Goal: Task Accomplishment & Management: Complete application form

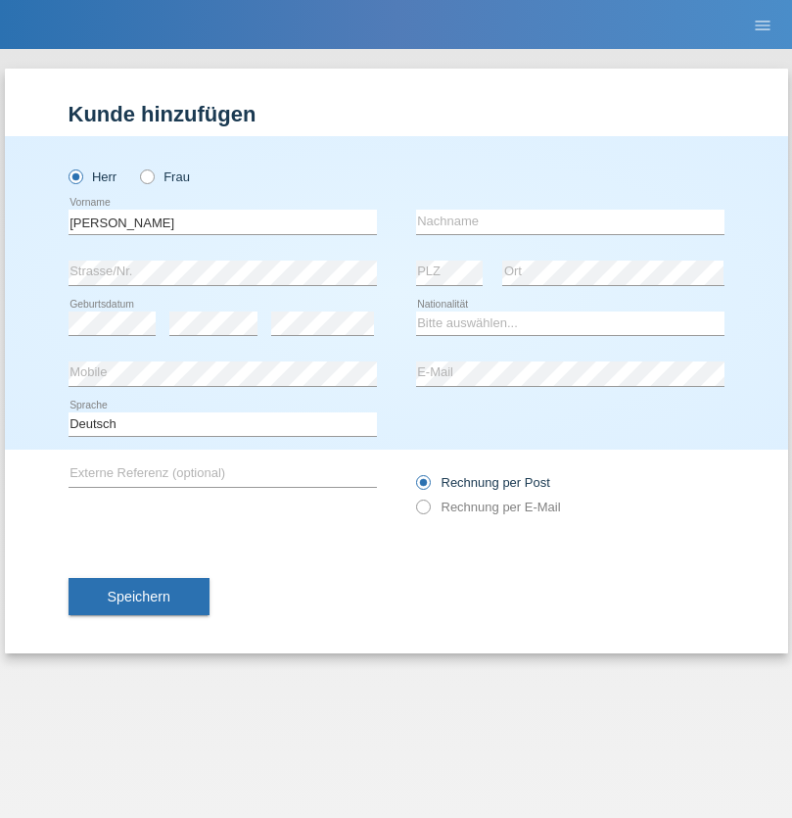
type input "[PERSON_NAME]"
click at [570, 221] on input "text" at bounding box center [570, 222] width 309 height 24
type input "Luca"
select select "OM"
select select "C"
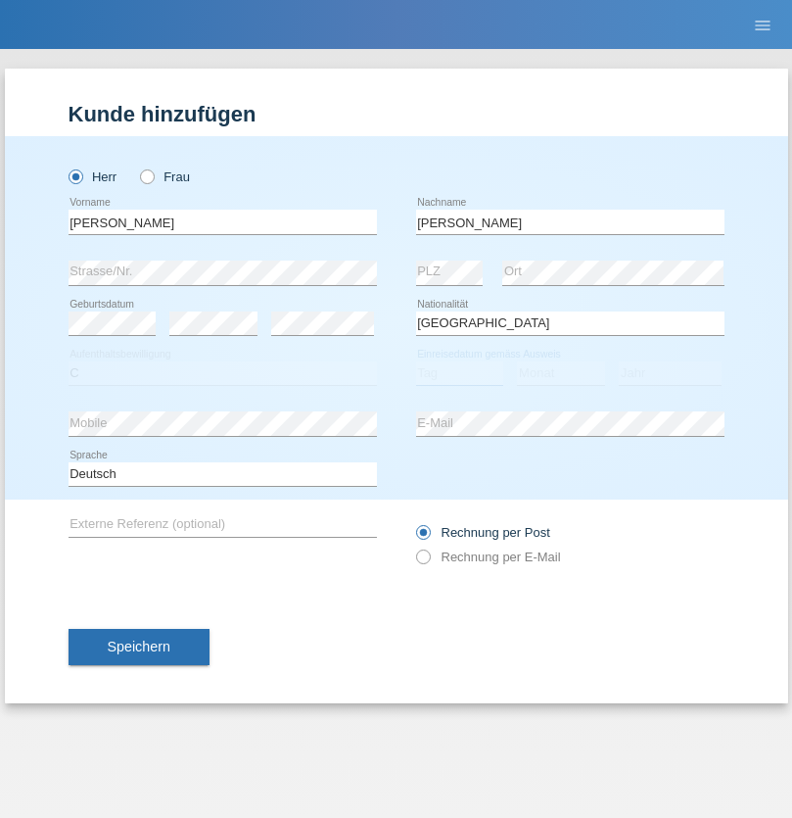
select select "20"
select select "06"
select select "2021"
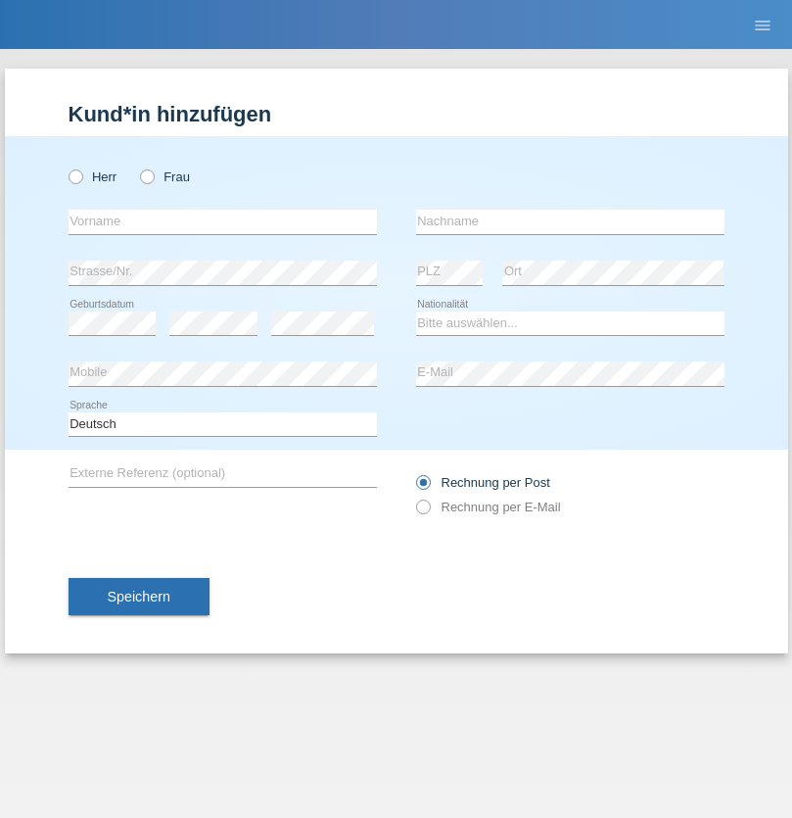
radio input "true"
click at [222, 221] on input "text" at bounding box center [223, 222] width 309 height 24
type input "Danilo"
click at [570, 221] on input "text" at bounding box center [570, 222] width 309 height 24
type input "Neto"
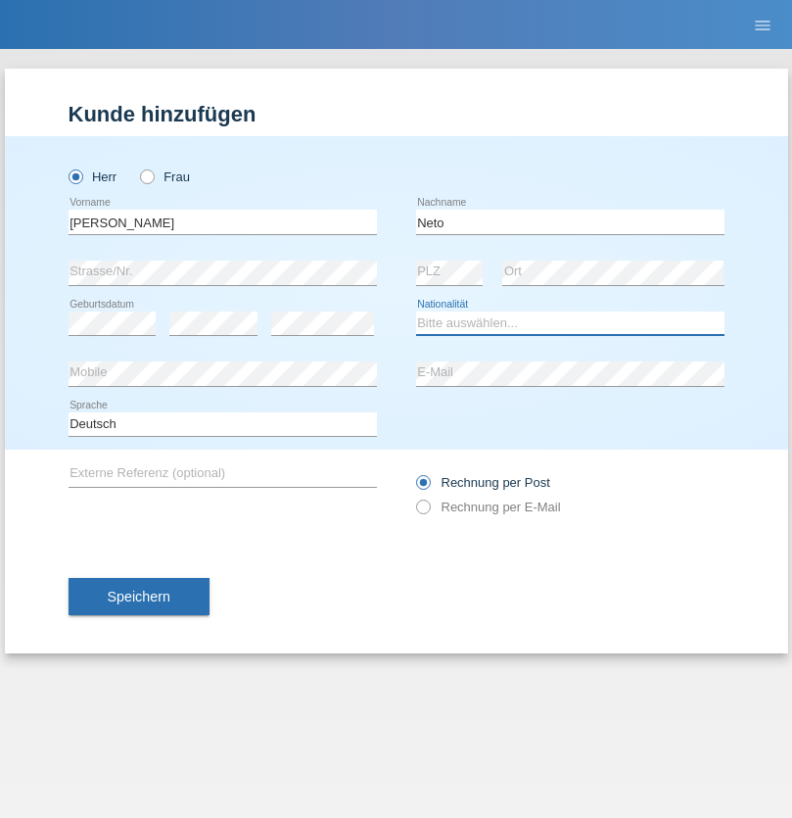
select select "CH"
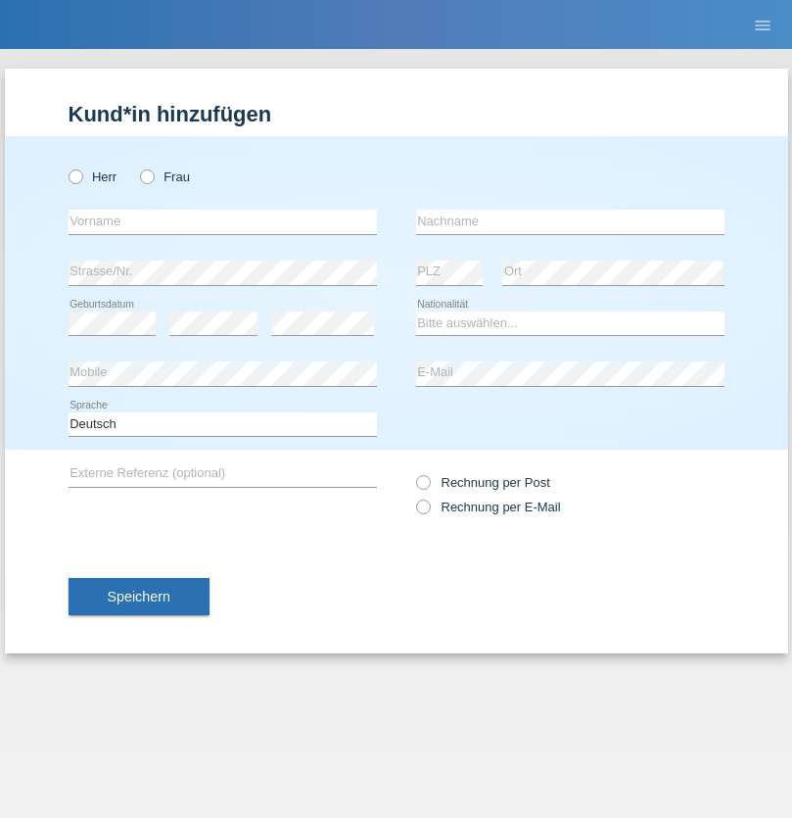
radio input "true"
click at [222, 221] on input "text" at bounding box center [223, 222] width 309 height 24
type input "Nicolas"
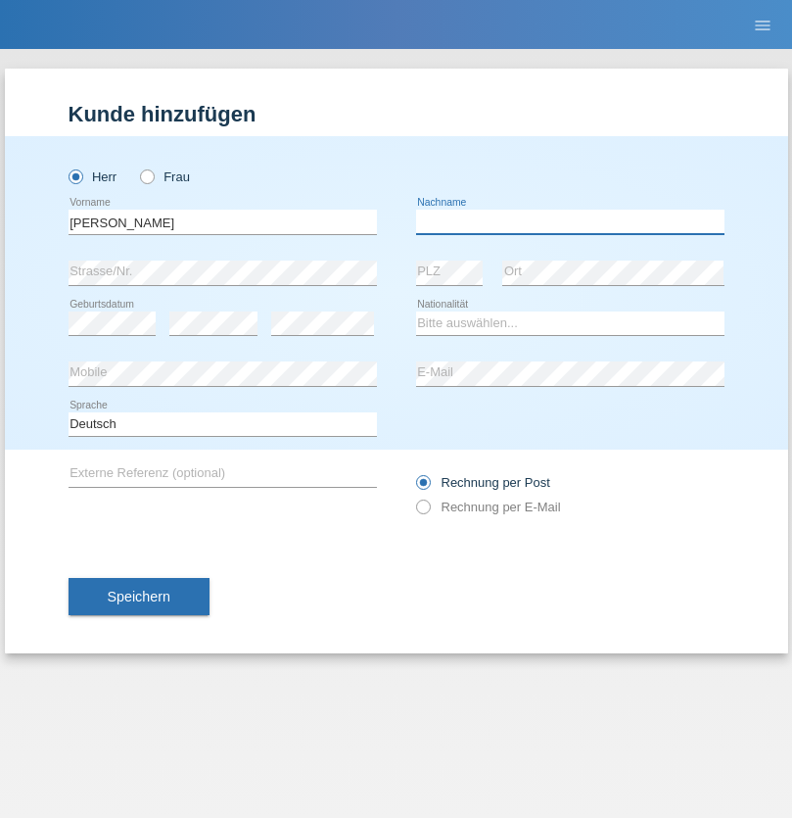
click at [570, 221] on input "text" at bounding box center [570, 222] width 309 height 24
type input "Meier"
select select "CH"
radio input "true"
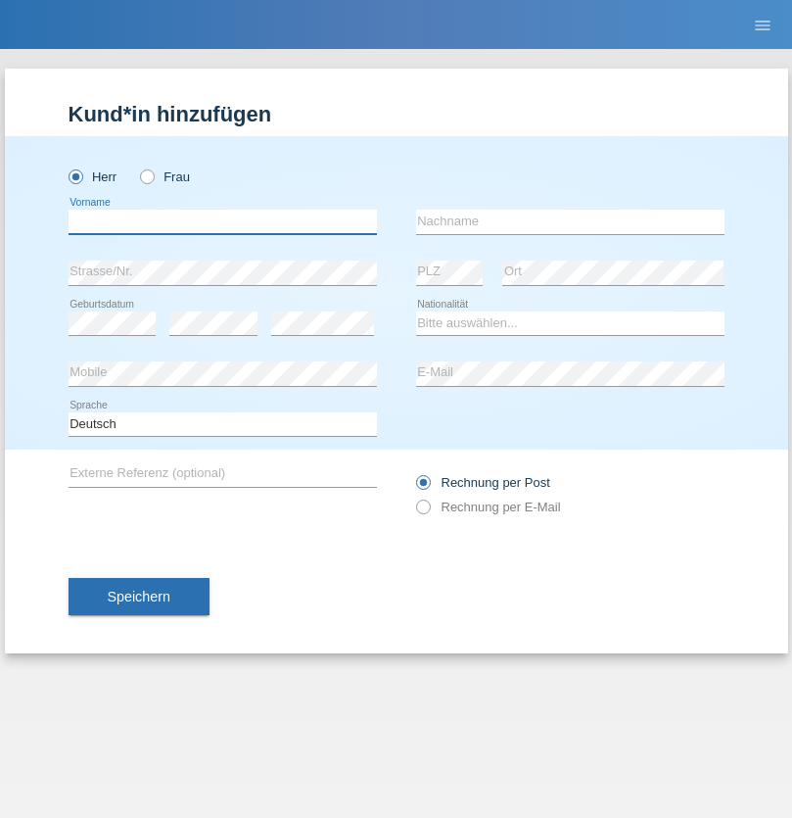
click at [222, 221] on input "text" at bounding box center [223, 222] width 309 height 24
type input "David"
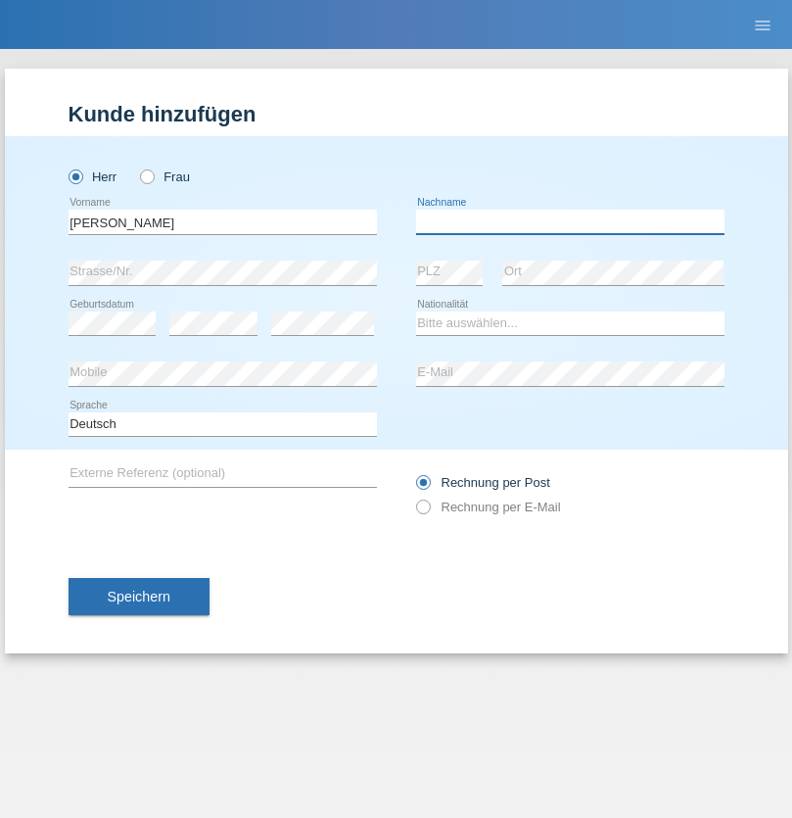
click at [570, 221] on input "text" at bounding box center [570, 222] width 309 height 24
type input "Nydegger"
select select "CH"
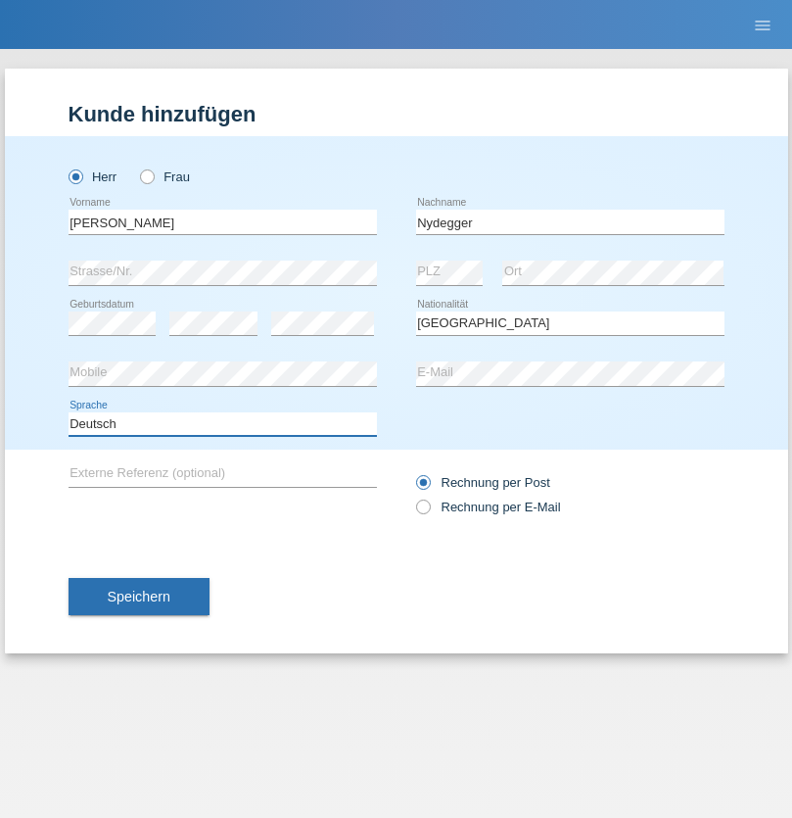
select select "en"
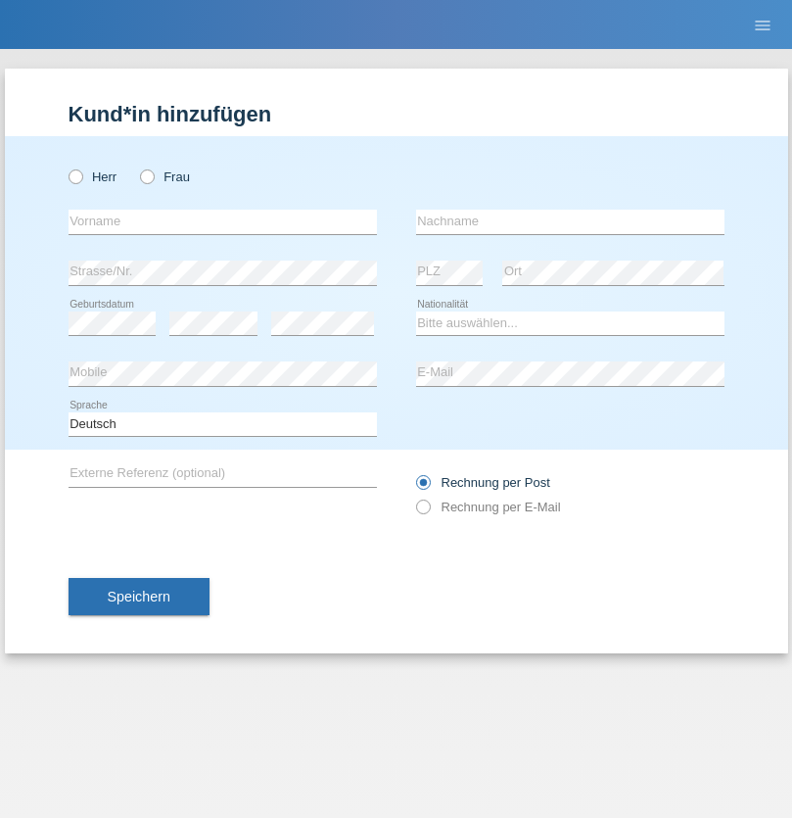
radio input "true"
click at [222, 221] on input "text" at bounding box center [223, 222] width 309 height 24
type input "Corinne"
click at [570, 221] on input "text" at bounding box center [570, 222] width 309 height 24
type input "Nydegger"
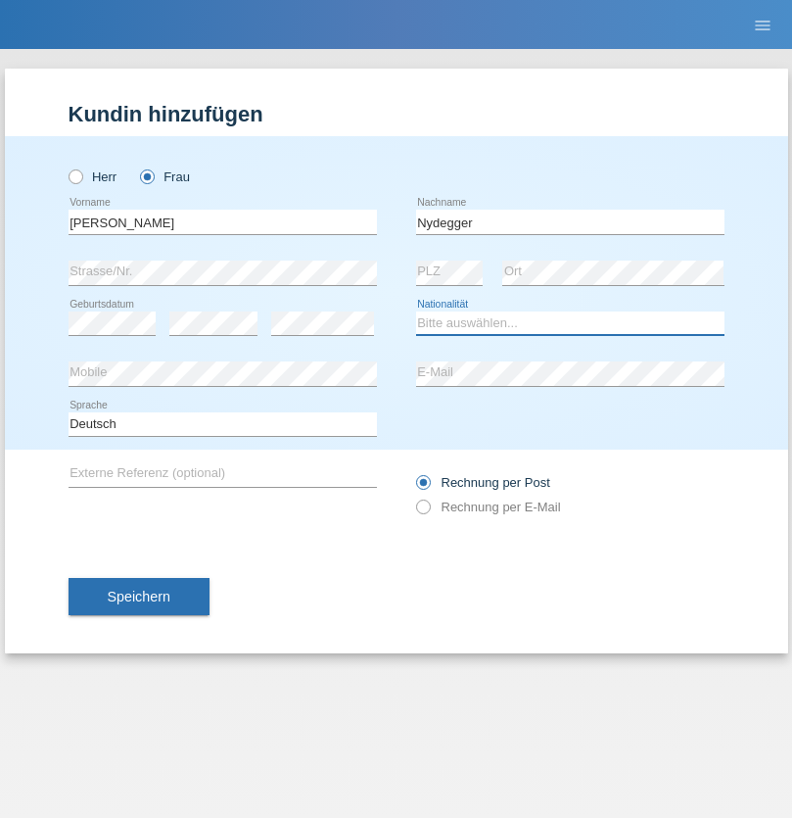
select select "CH"
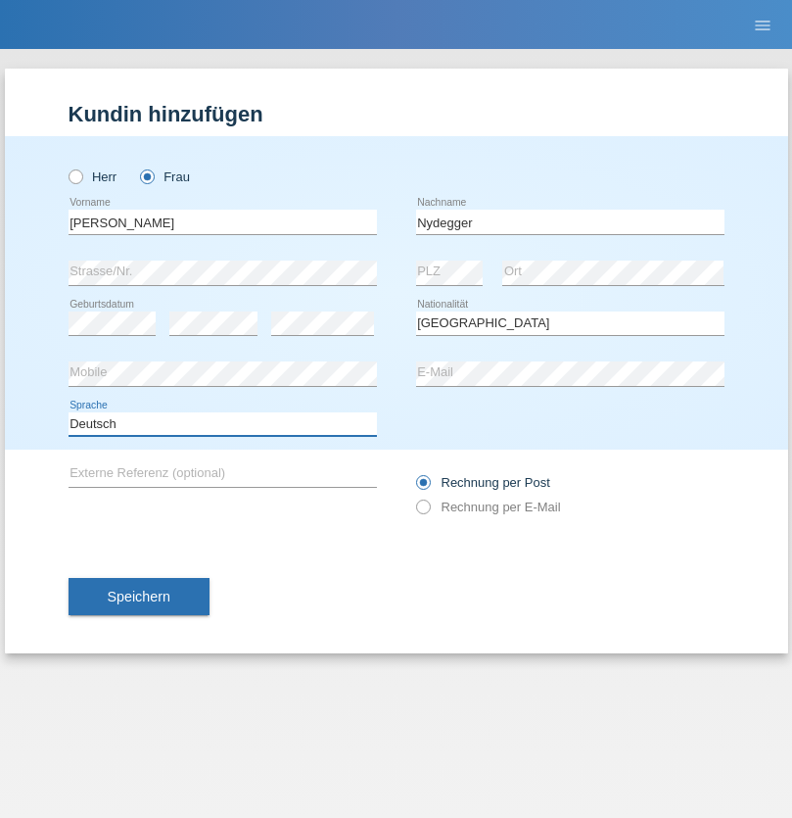
select select "en"
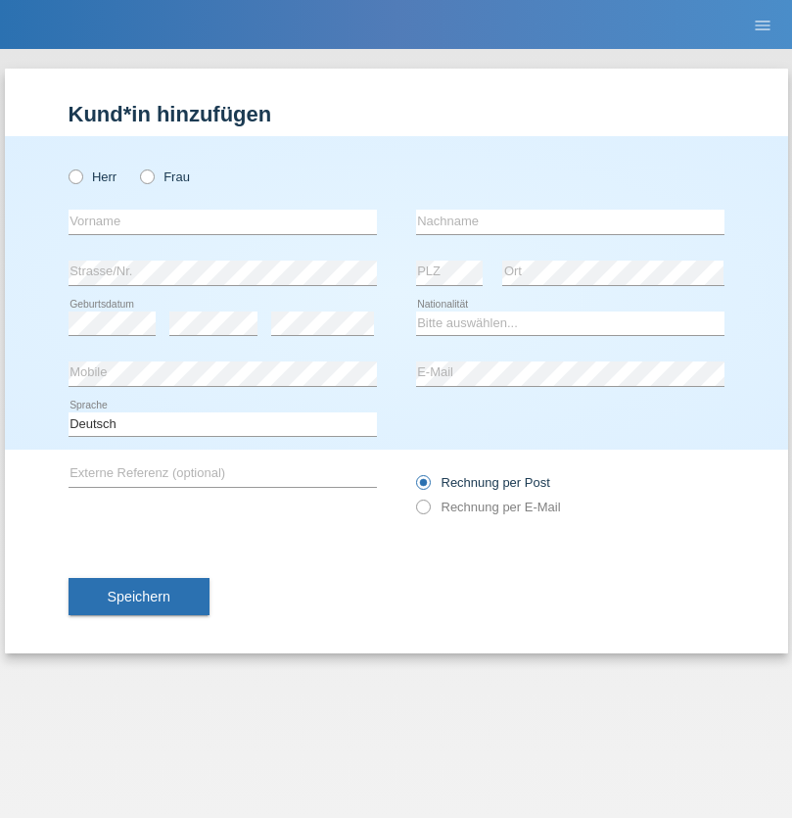
radio input "true"
click at [222, 221] on input "text" at bounding box center [223, 222] width 309 height 24
type input "Goekhan"
click at [570, 221] on input "text" at bounding box center [570, 222] width 309 height 24
type input "Akarsu"
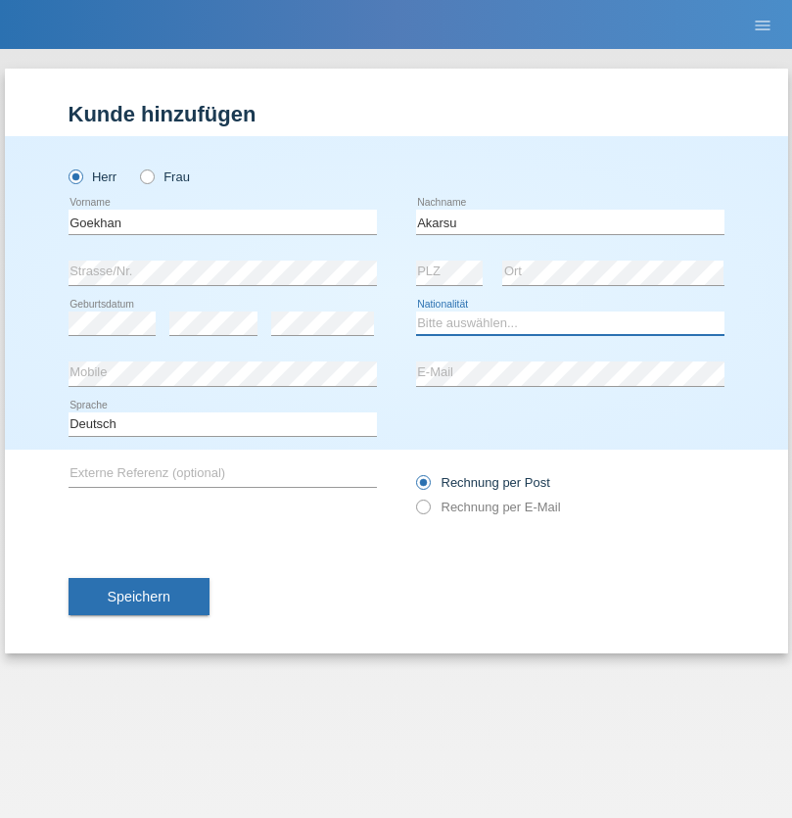
select select "AT"
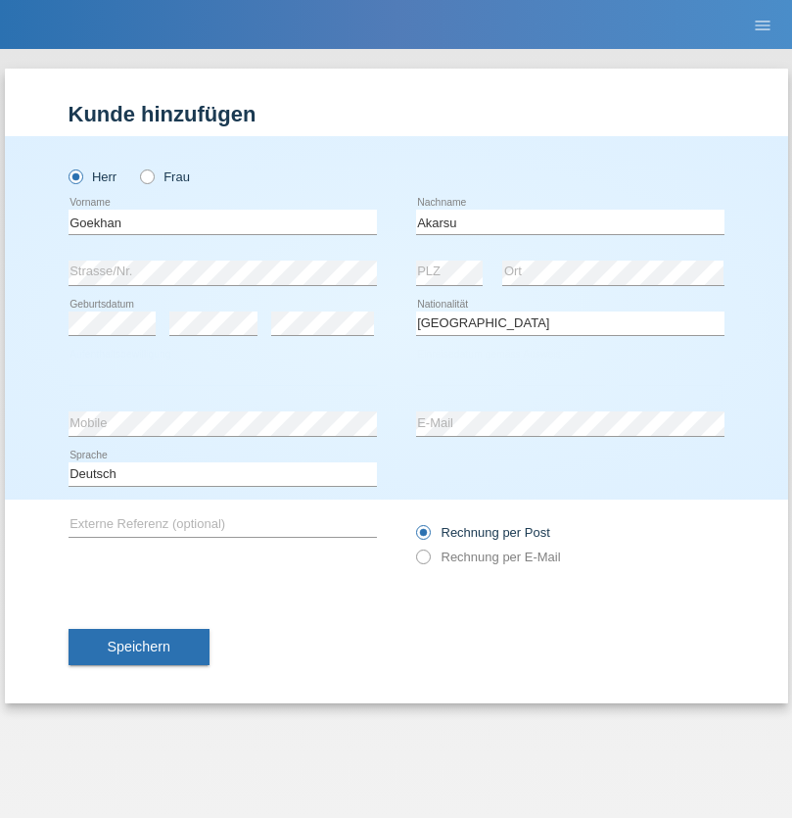
select select "C"
select select "01"
select select "05"
select select "2021"
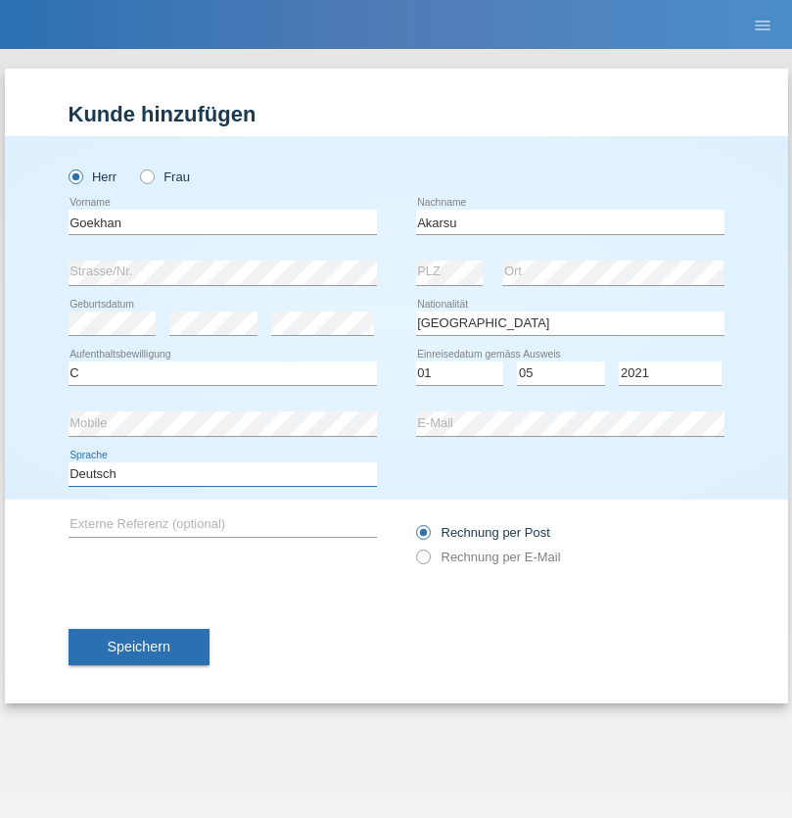
select select "en"
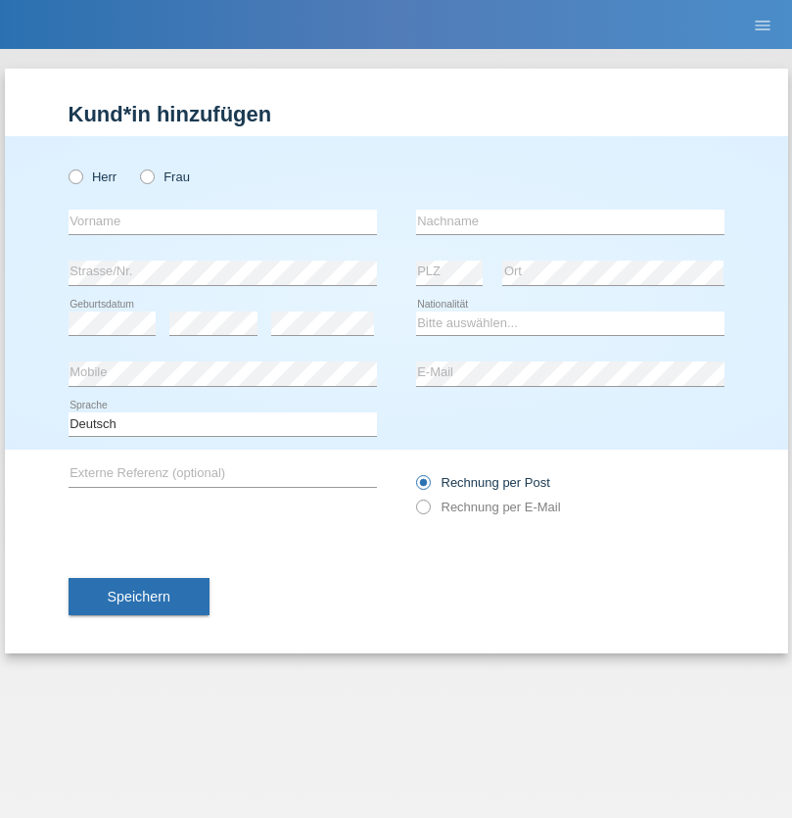
radio input "true"
click at [222, 221] on input "text" at bounding box center [223, 222] width 309 height 24
type input "[PERSON_NAME]"
click at [570, 221] on input "text" at bounding box center [570, 222] width 309 height 24
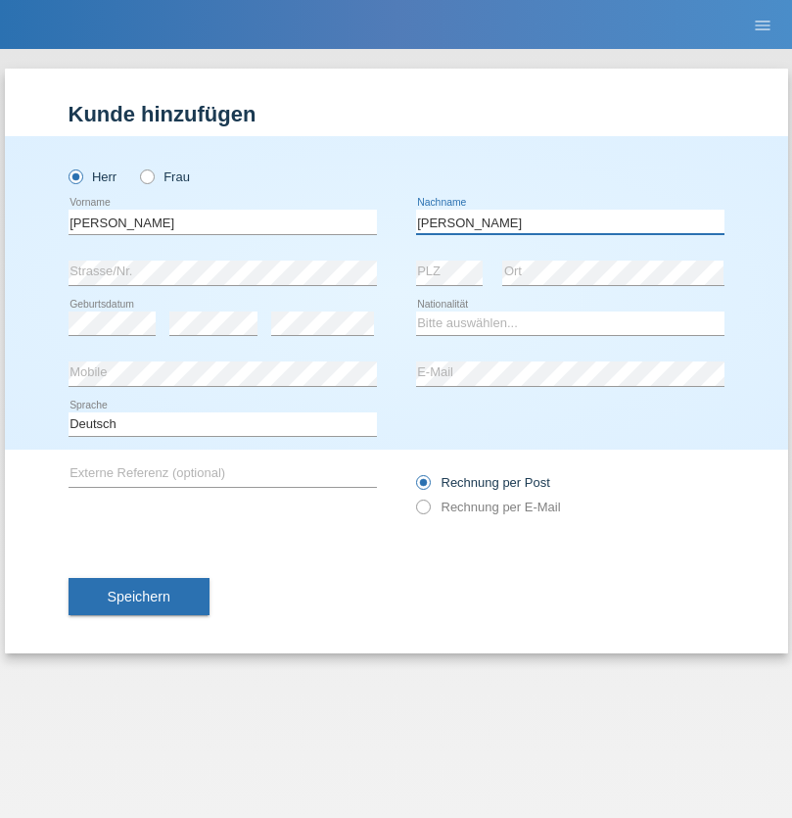
type input "Daniele"
select select "IT"
select select "C"
select select "22"
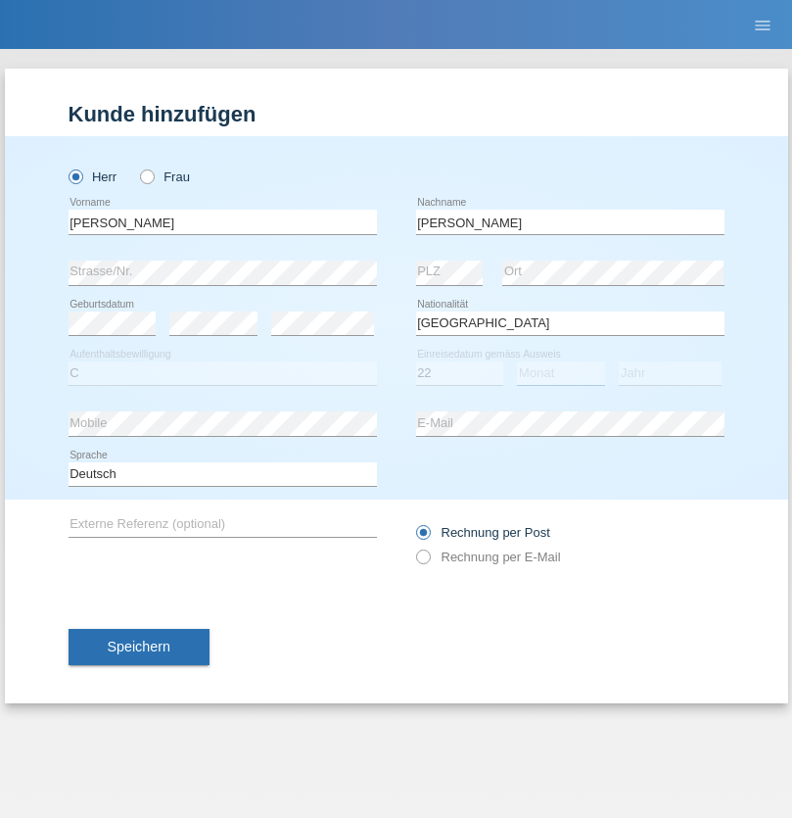
select select "06"
select select "1964"
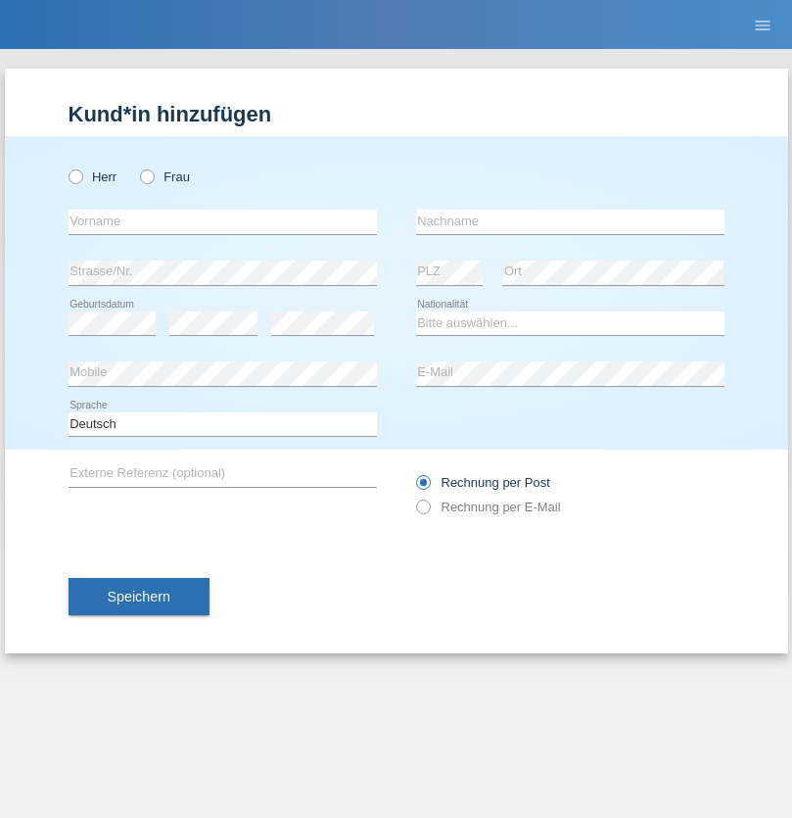
radio input "true"
click at [222, 221] on input "text" at bounding box center [223, 222] width 309 height 24
type input "[DATE]"
click at [570, 221] on input "text" at bounding box center [570, 222] width 309 height 24
type input "[PERSON_NAME]"
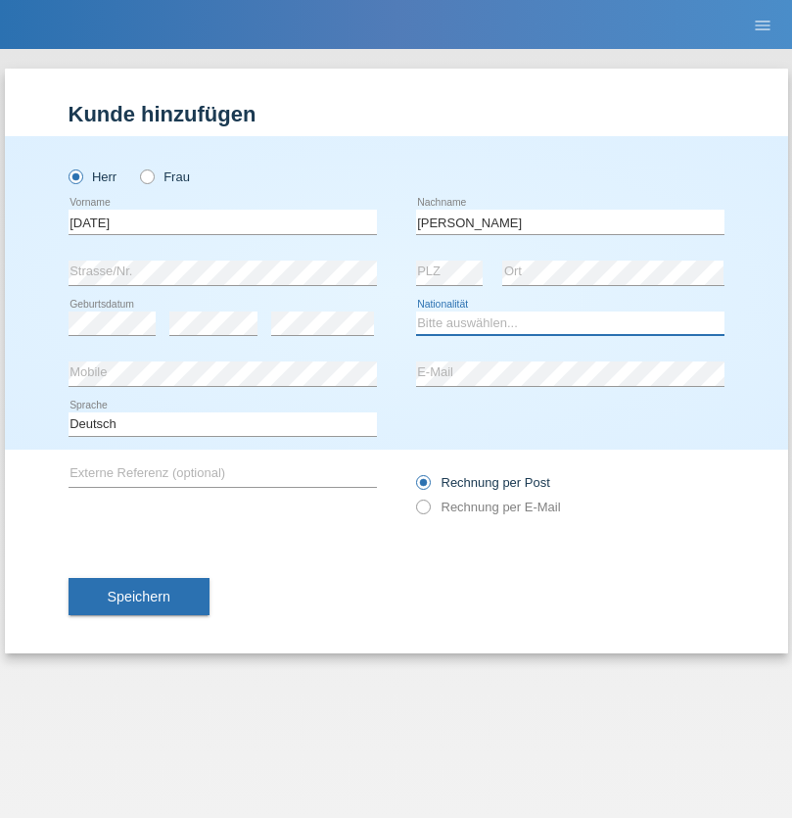
select select "IT"
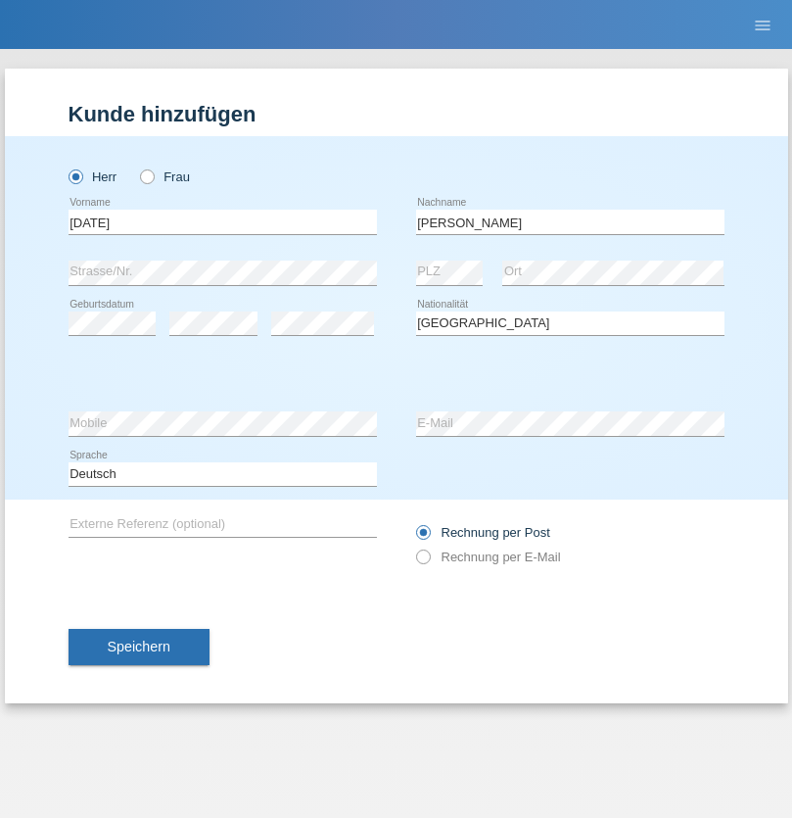
select select "C"
select select "01"
select select "05"
select select "2021"
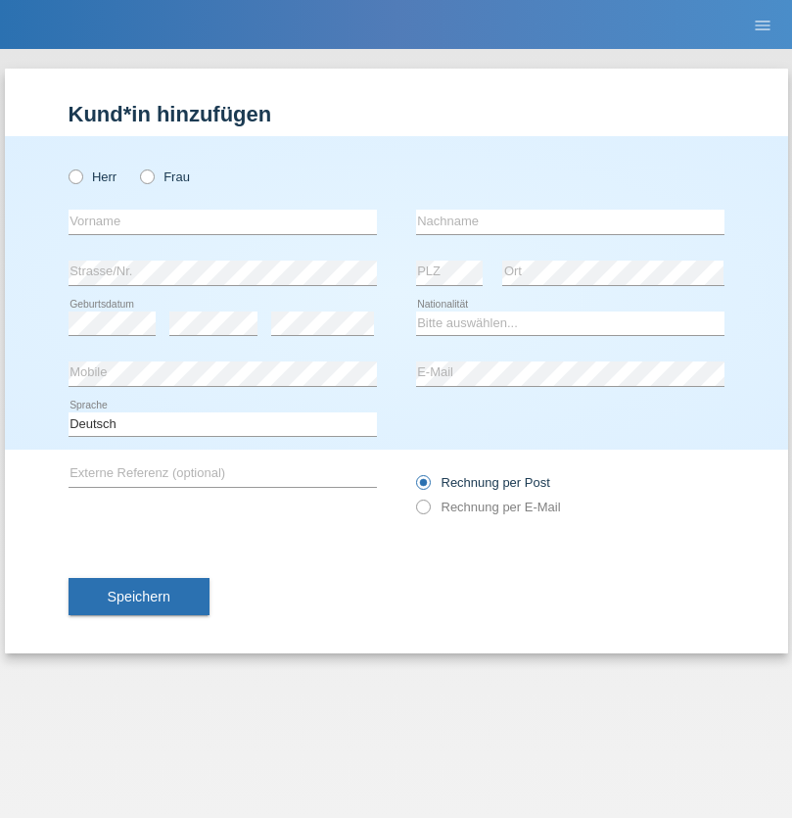
radio input "true"
click at [222, 221] on input "text" at bounding box center [223, 222] width 309 height 24
type input "[PERSON_NAME]"
click at [570, 221] on input "text" at bounding box center [570, 222] width 309 height 24
type input "Cislariu"
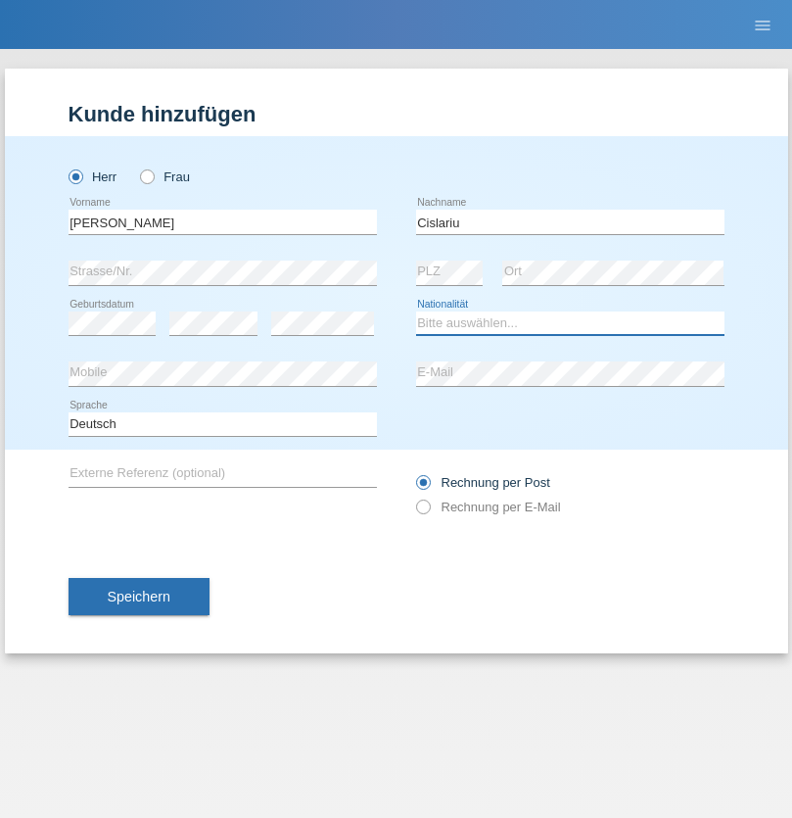
select select "CH"
radio input "true"
select select "CH"
radio input "true"
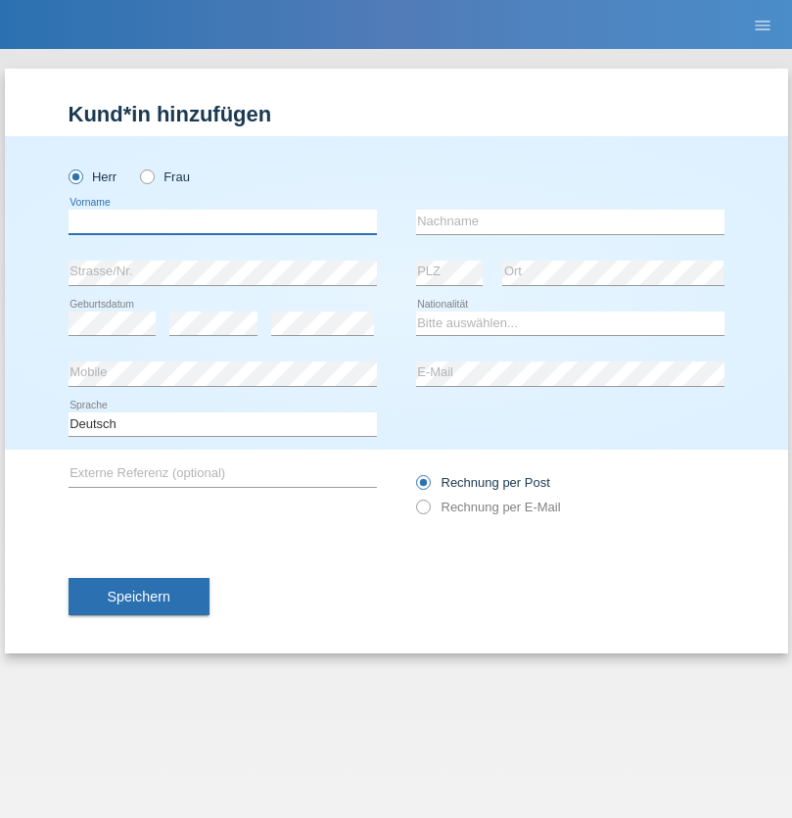
click at [222, 221] on input "text" at bounding box center [223, 222] width 309 height 24
type input "Zsolt"
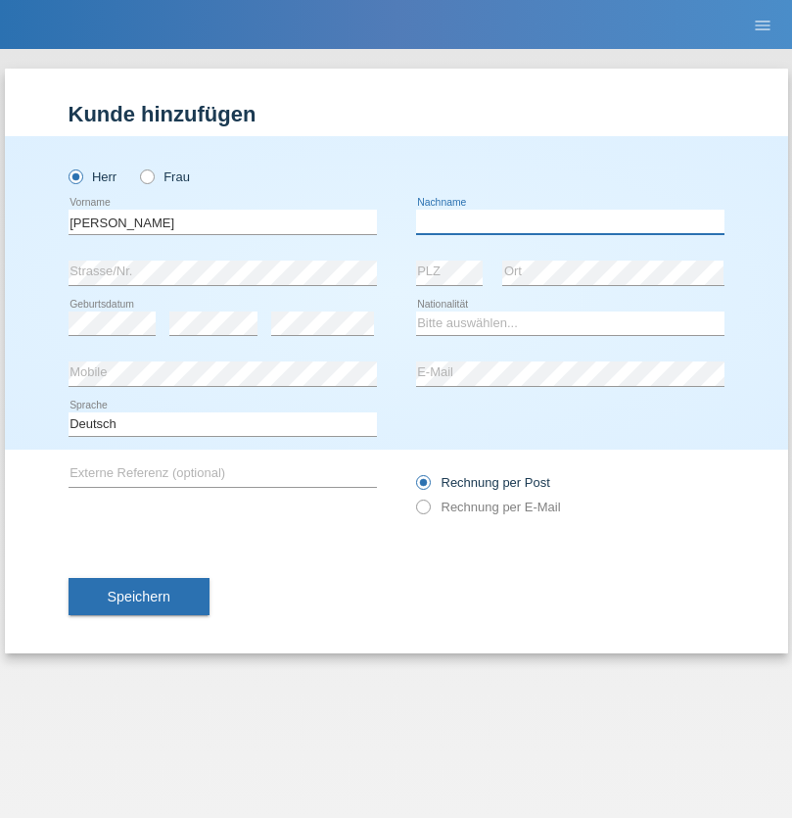
click at [570, 221] on input "text" at bounding box center [570, 222] width 309 height 24
type input "Kappelmayer"
select select "MG"
select select "C"
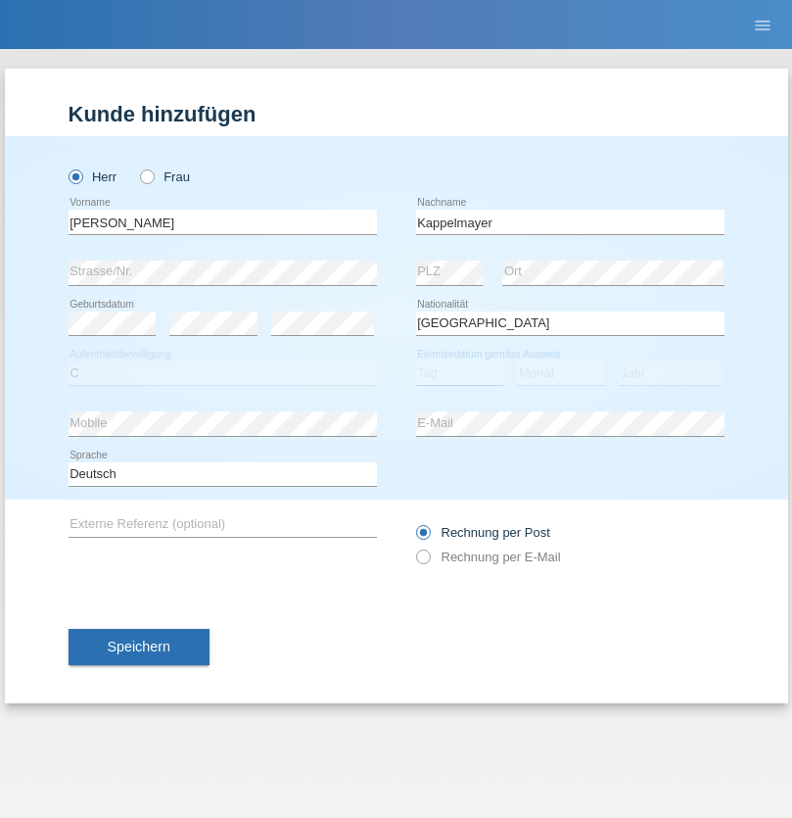
select select "01"
select select "09"
select select "2021"
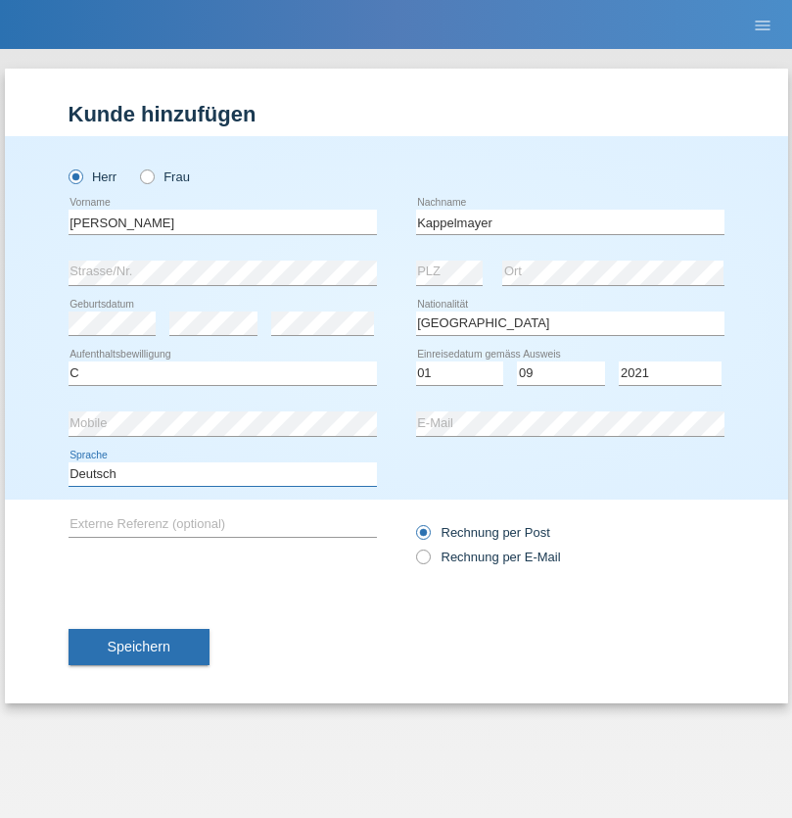
select select "en"
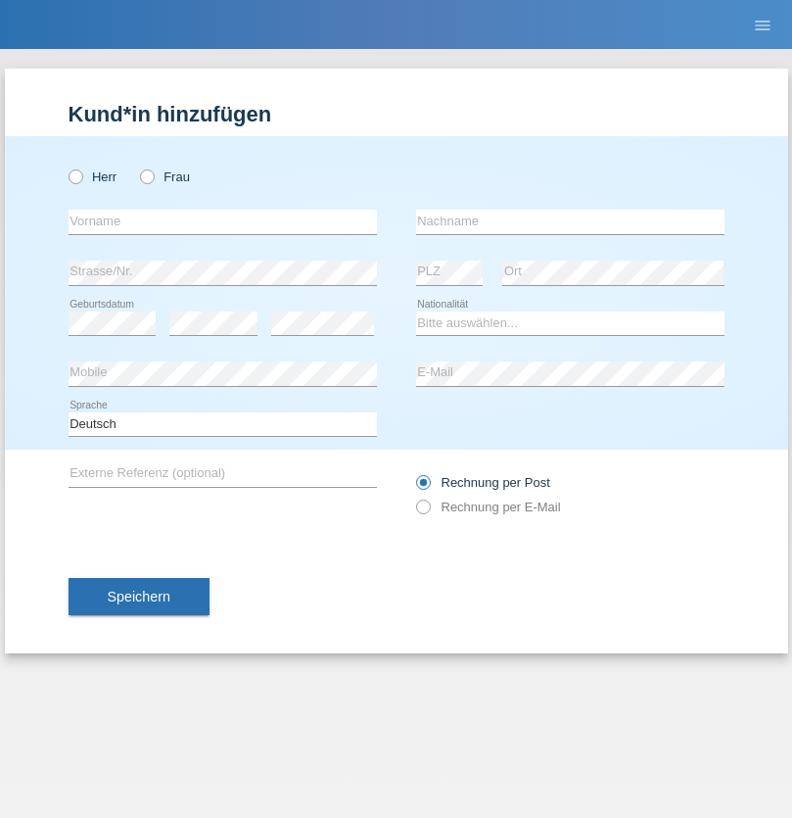
radio input "true"
click at [222, 221] on input "text" at bounding box center [223, 222] width 309 height 24
type input "firat"
click at [570, 221] on input "text" at bounding box center [570, 222] width 309 height 24
type input "kara"
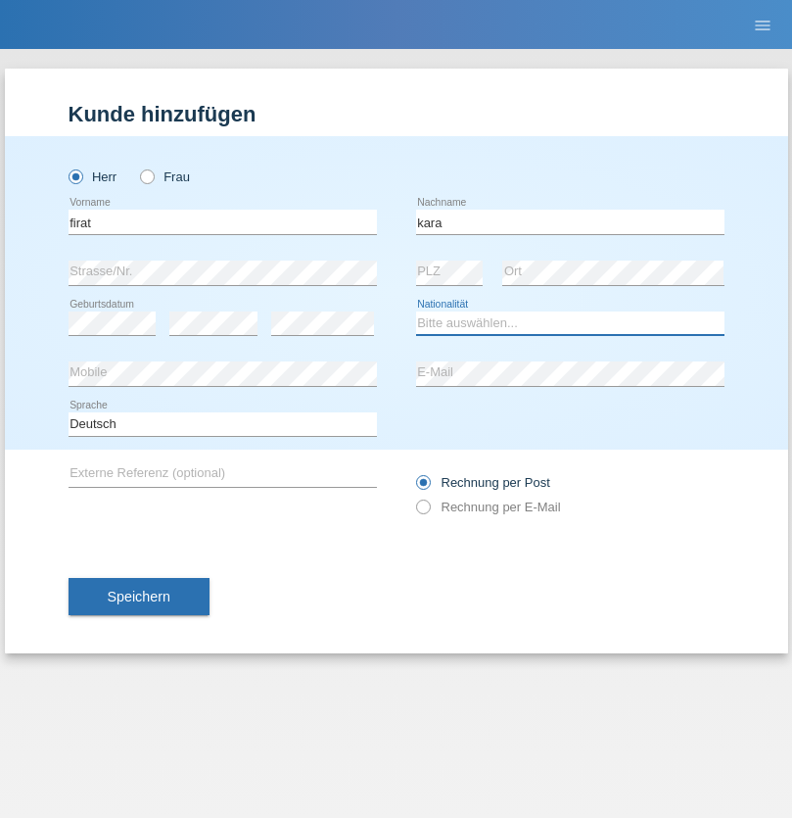
select select "CH"
radio input "true"
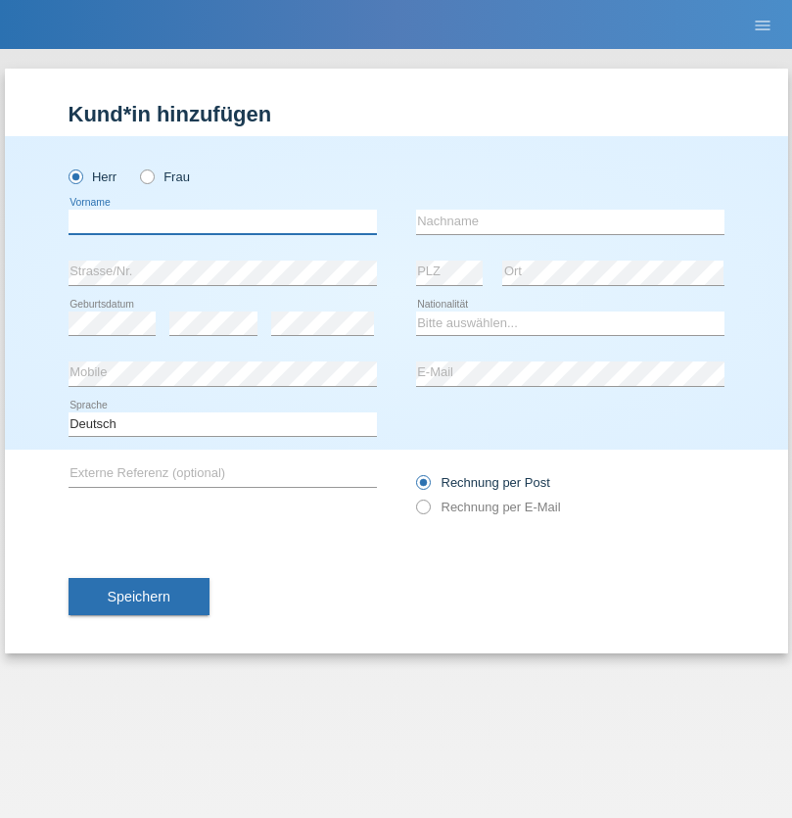
click at [222, 221] on input "text" at bounding box center [223, 222] width 309 height 24
type input "Jean Panda"
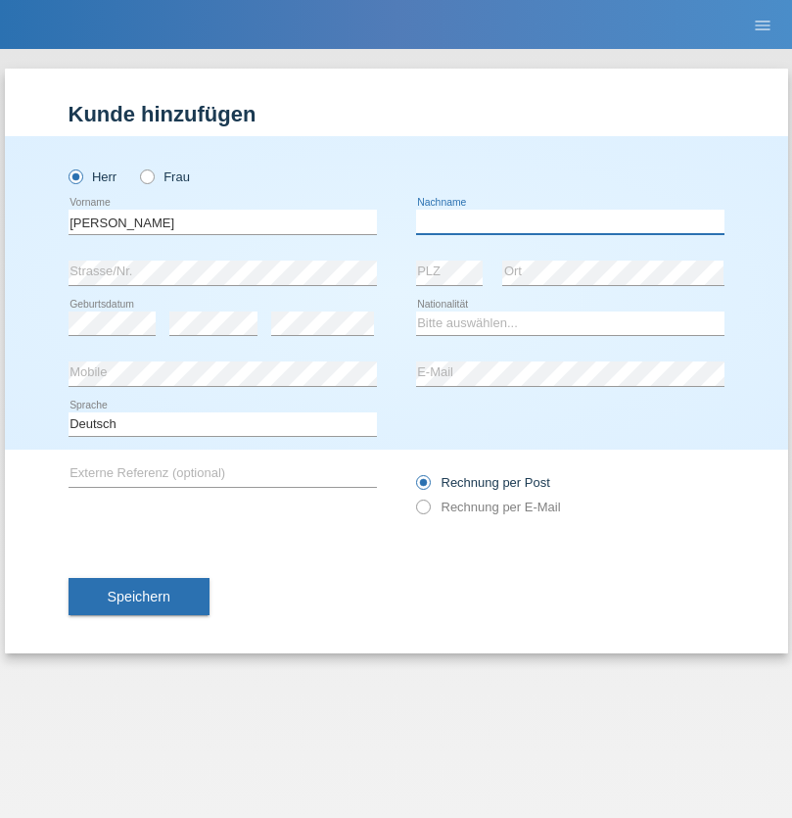
click at [570, 221] on input "text" at bounding box center [570, 222] width 309 height 24
type input "Panda nzinga"
select select "MN"
select select "C"
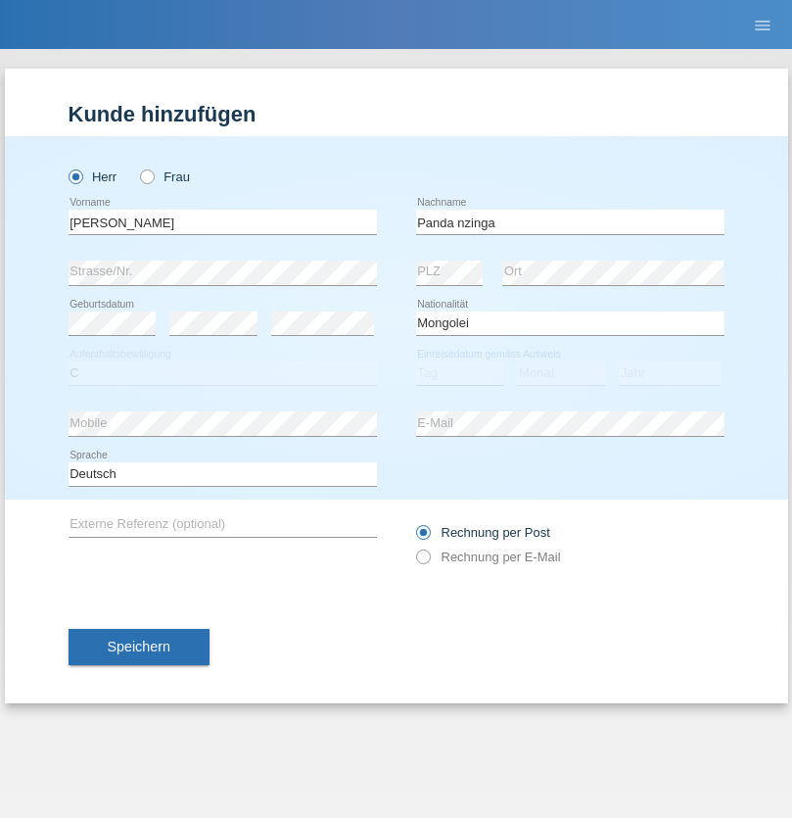
select select "28"
select select "11"
select select "2001"
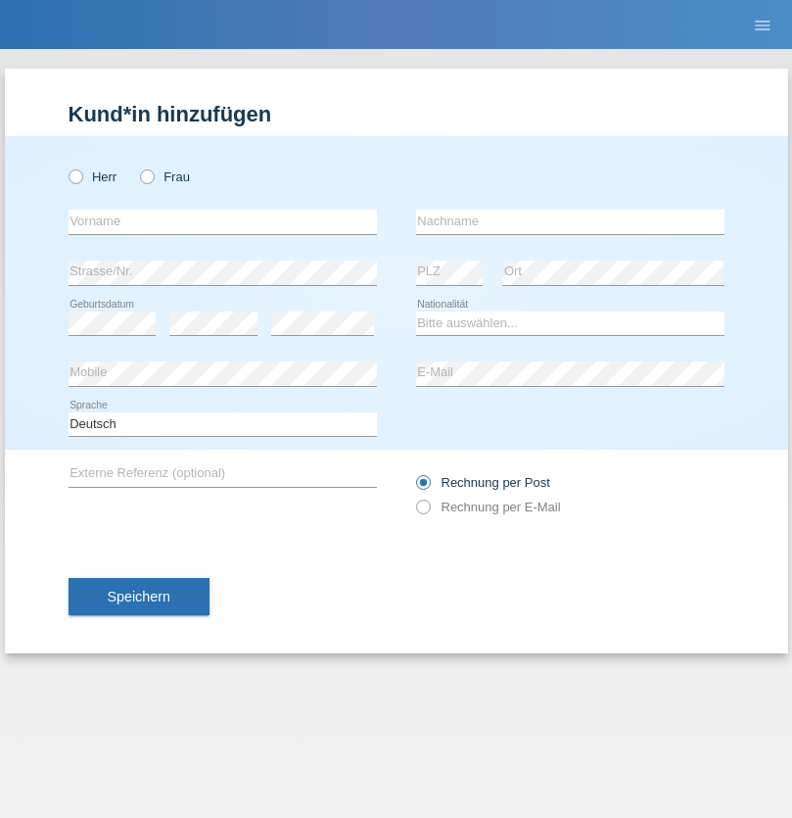
radio input "true"
select select "HU"
select select "C"
select select "30"
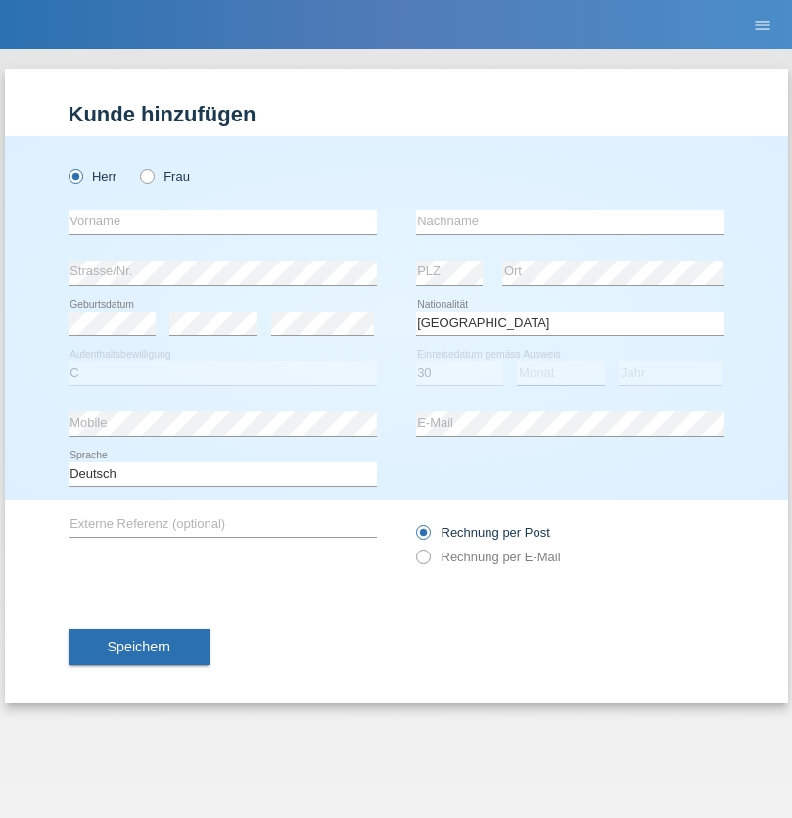
select select "10"
select select "2021"
